Goal: Information Seeking & Learning: Learn about a topic

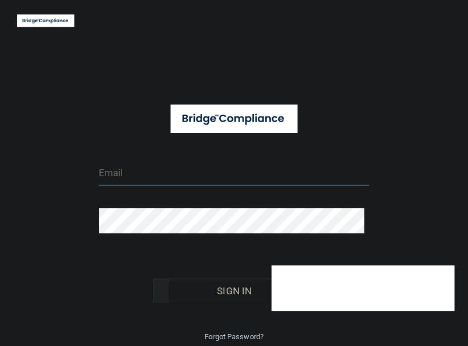
type input "[EMAIL_ADDRESS][DOMAIN_NAME]"
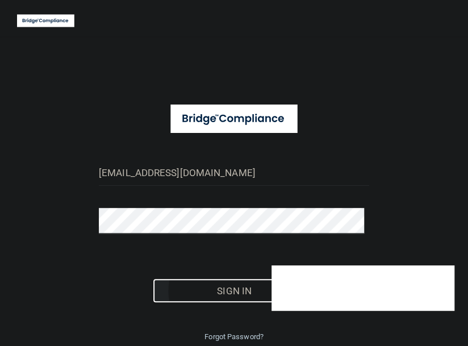
click at [242, 292] on button "Sign In" at bounding box center [234, 290] width 163 height 25
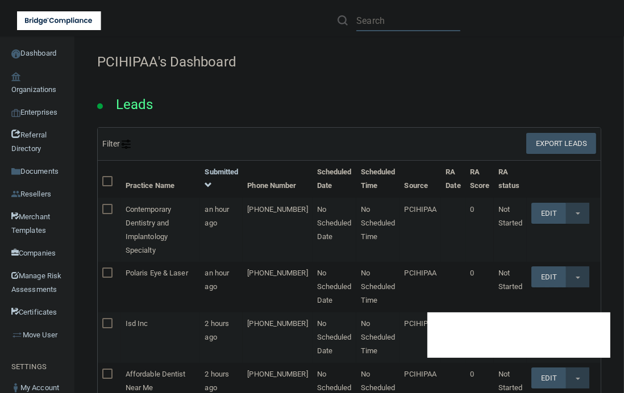
click at [375, 19] on input "text" at bounding box center [408, 20] width 104 height 21
paste input "Aaria Dental"
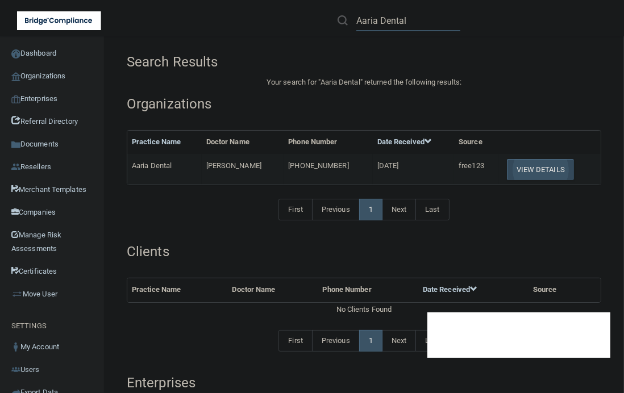
type input "Aaria Dental"
click at [468, 169] on button "View Details" at bounding box center [540, 169] width 67 height 21
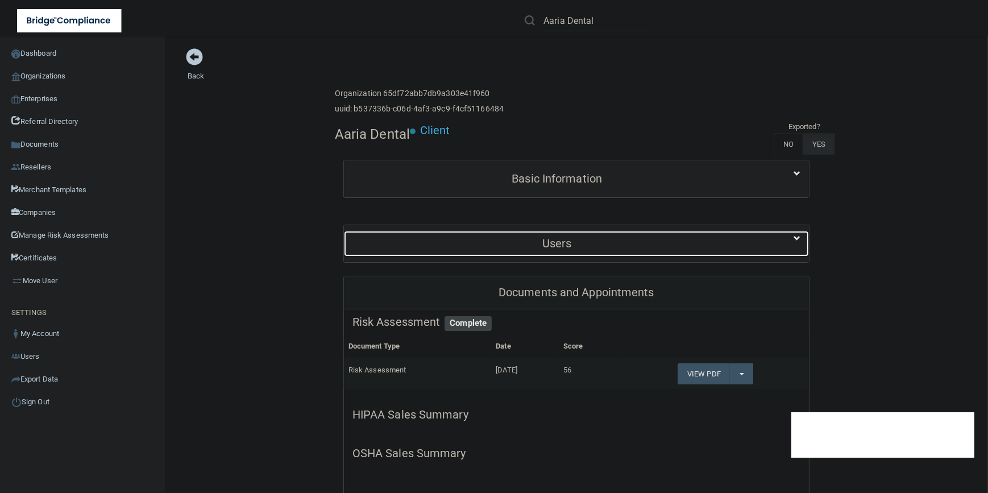
click at [468, 242] on h5 "Users" at bounding box center [556, 243] width 409 height 13
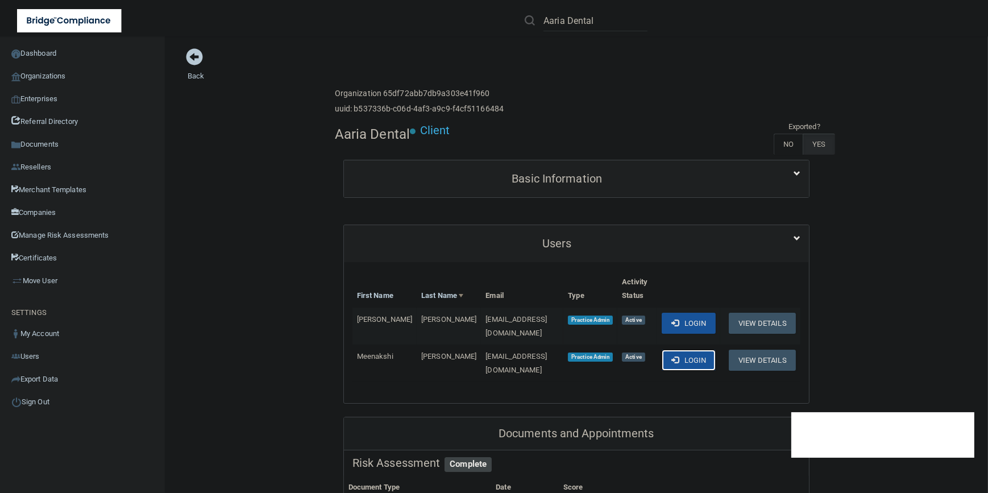
click at [468, 346] on button "Login" at bounding box center [689, 360] width 54 height 21
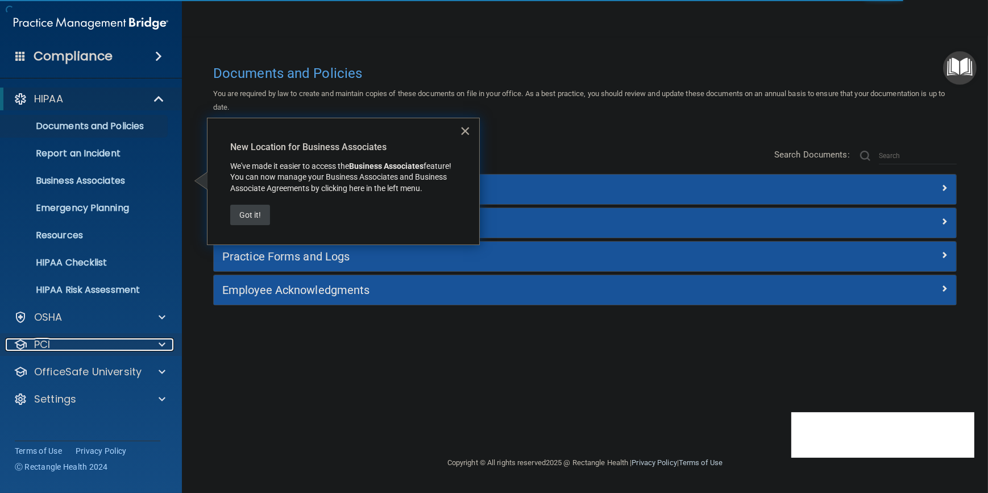
click at [91, 347] on div "PCI" at bounding box center [75, 345] width 140 height 14
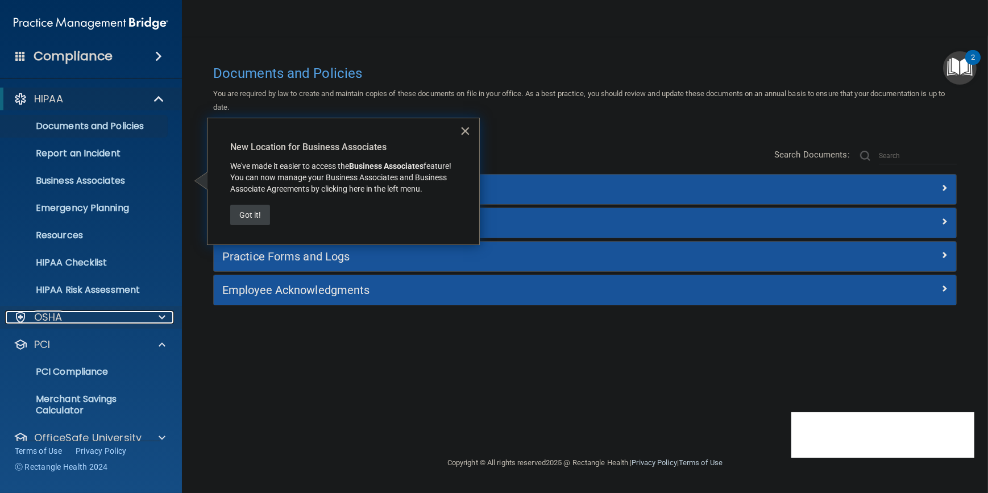
click at [142, 312] on div "OSHA" at bounding box center [75, 317] width 140 height 14
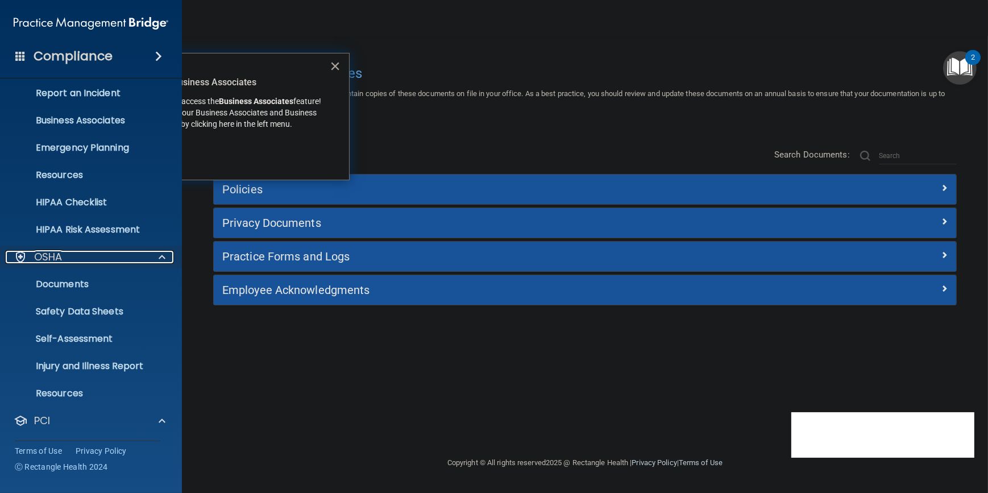
scroll to position [155, 0]
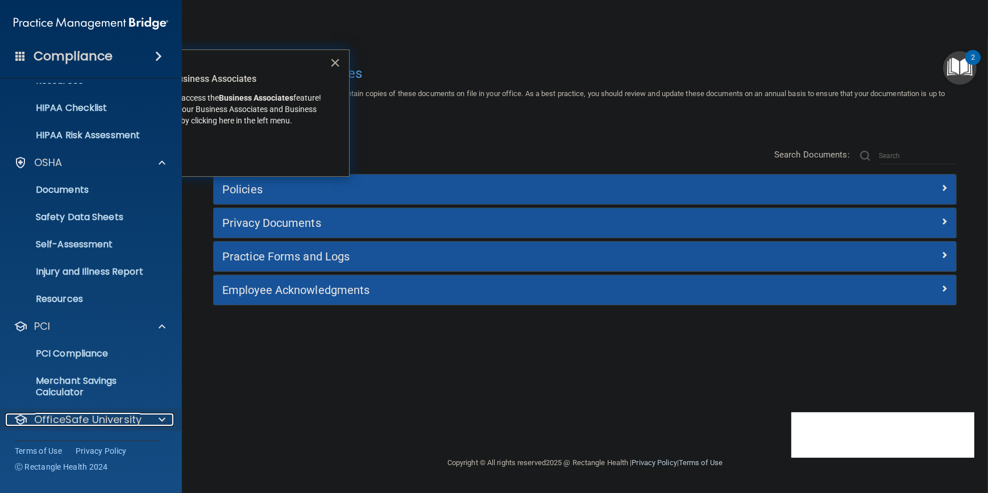
click at [112, 417] on p "OfficeSafe University" at bounding box center [87, 420] width 107 height 14
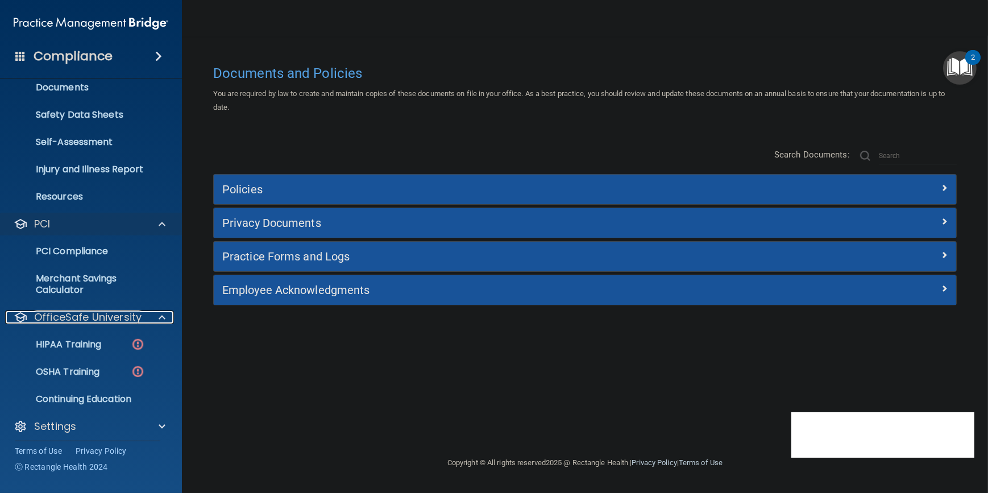
scroll to position [262, 0]
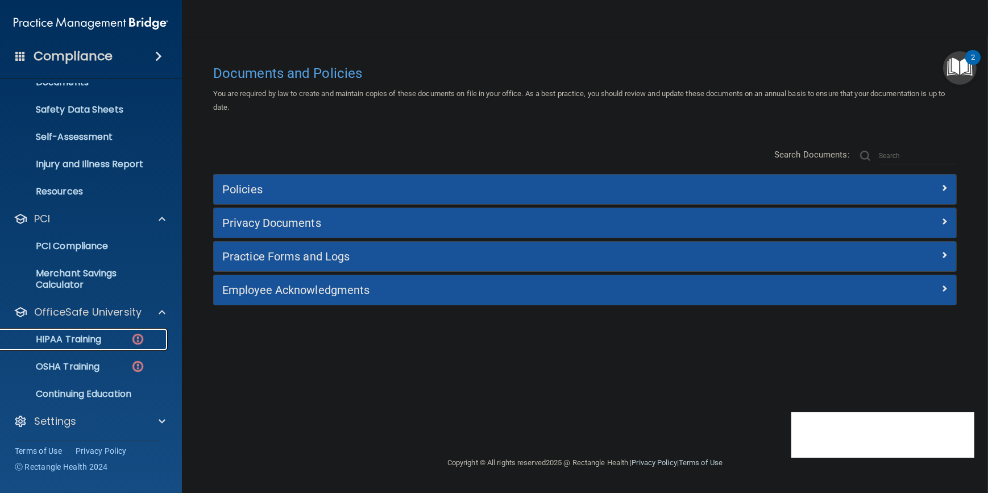
click at [88, 336] on p "HIPAA Training" at bounding box center [54, 339] width 94 height 11
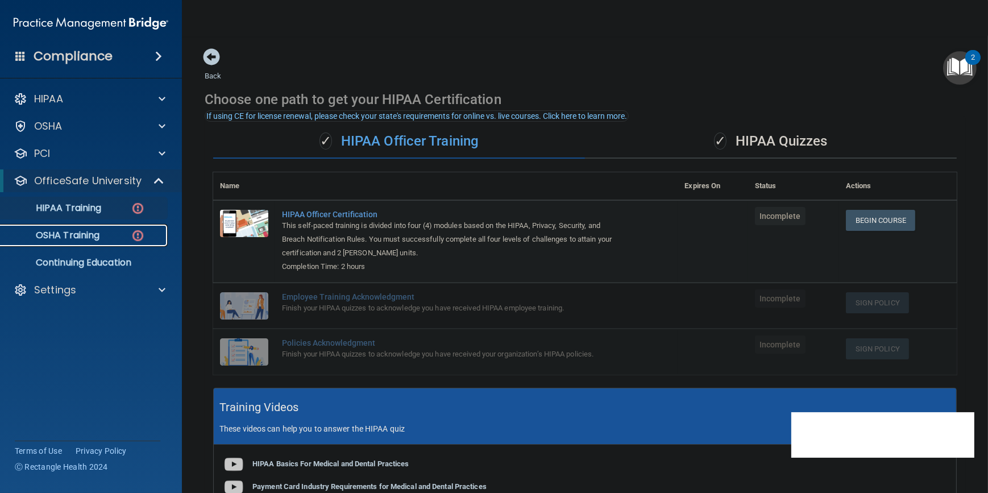
click at [82, 236] on p "OSHA Training" at bounding box center [53, 235] width 92 height 11
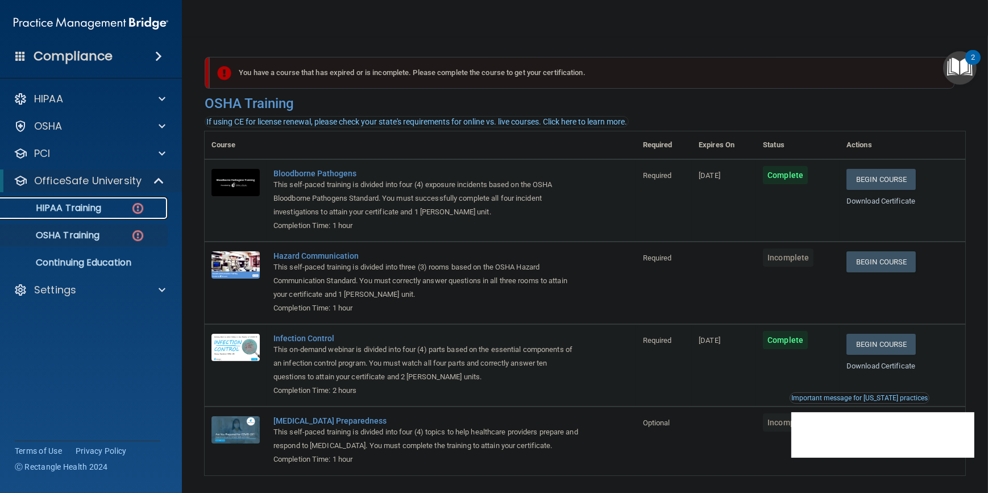
click at [60, 202] on p "HIPAA Training" at bounding box center [54, 207] width 94 height 11
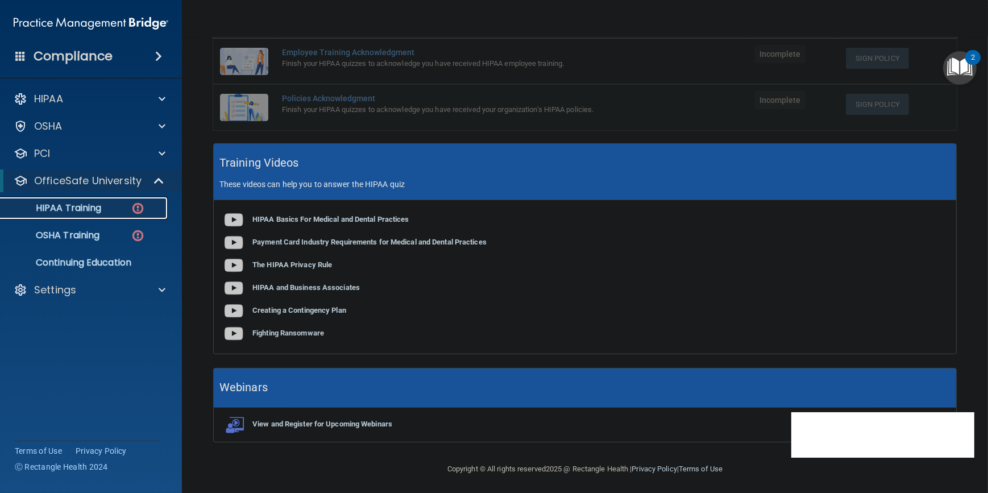
scroll to position [247, 0]
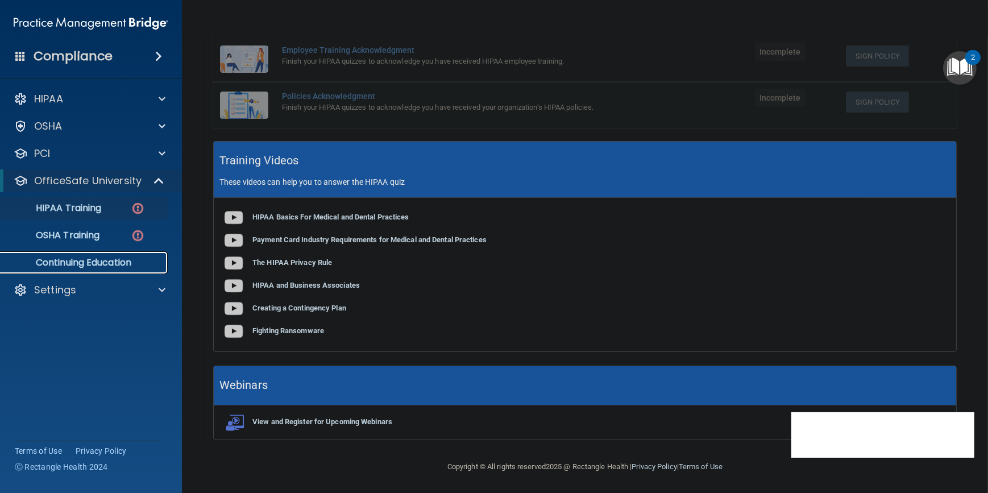
click at [110, 255] on link "Continuing Education" at bounding box center [78, 262] width 179 height 23
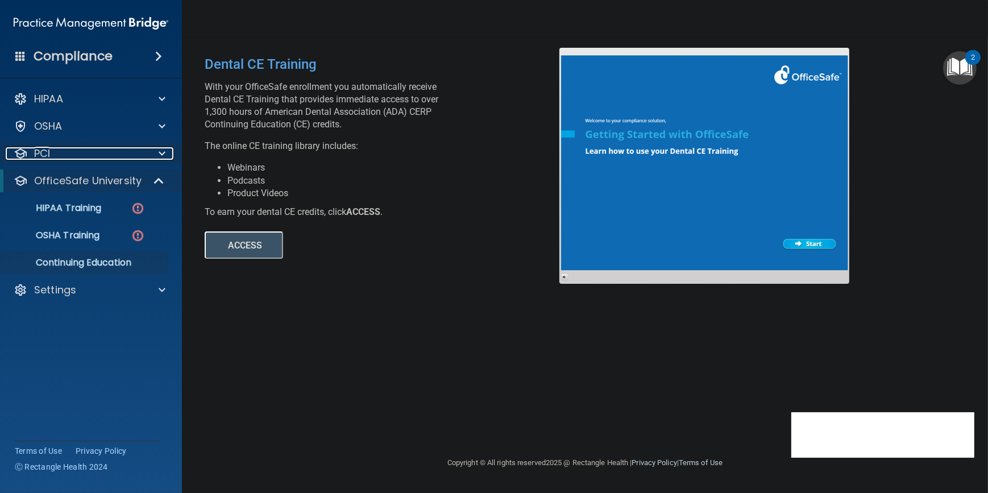
click at [74, 155] on div "PCI" at bounding box center [75, 154] width 140 height 14
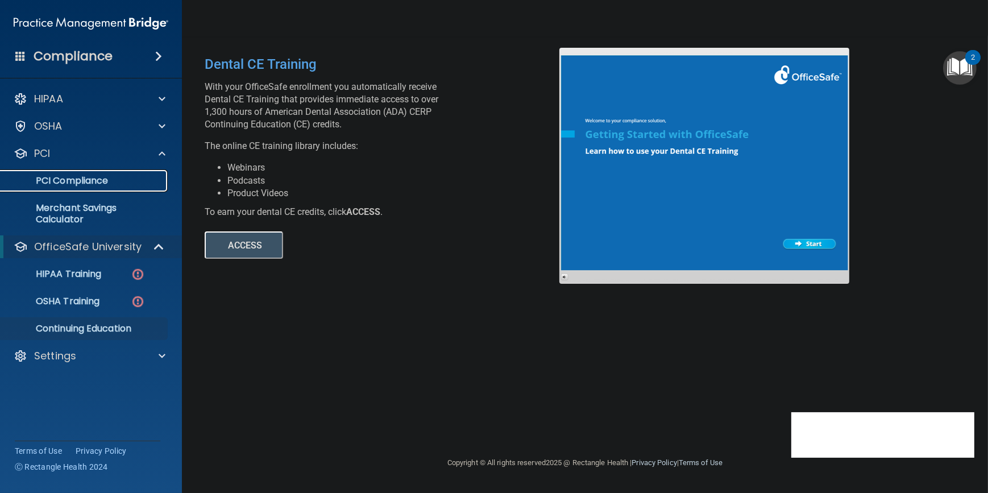
click at [77, 178] on p "PCI Compliance" at bounding box center [84, 180] width 155 height 11
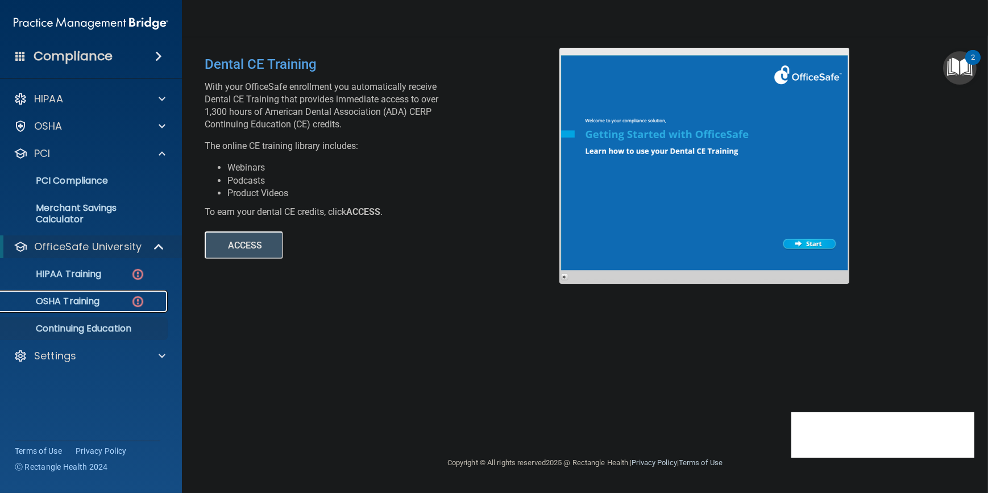
click at [86, 301] on p "OSHA Training" at bounding box center [53, 301] width 92 height 11
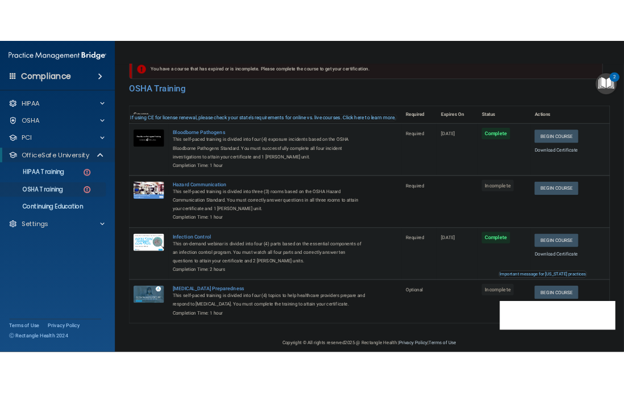
scroll to position [44, 0]
